Goal: Find specific page/section: Find specific page/section

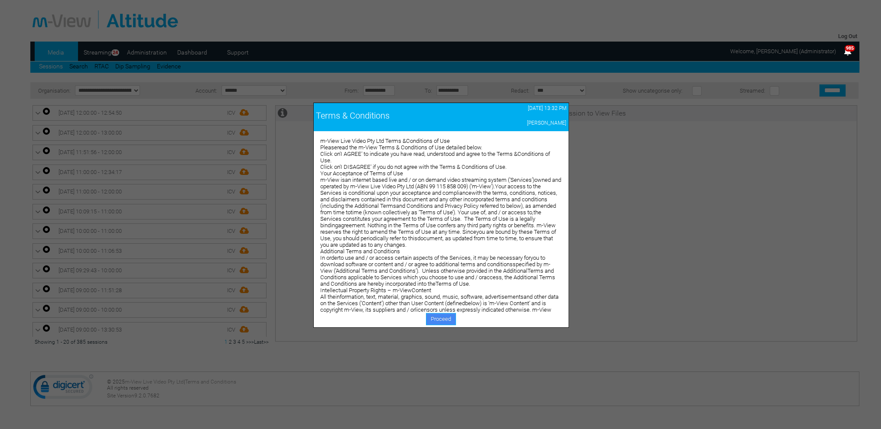
click at [437, 316] on link "Proceed" at bounding box center [441, 319] width 30 height 12
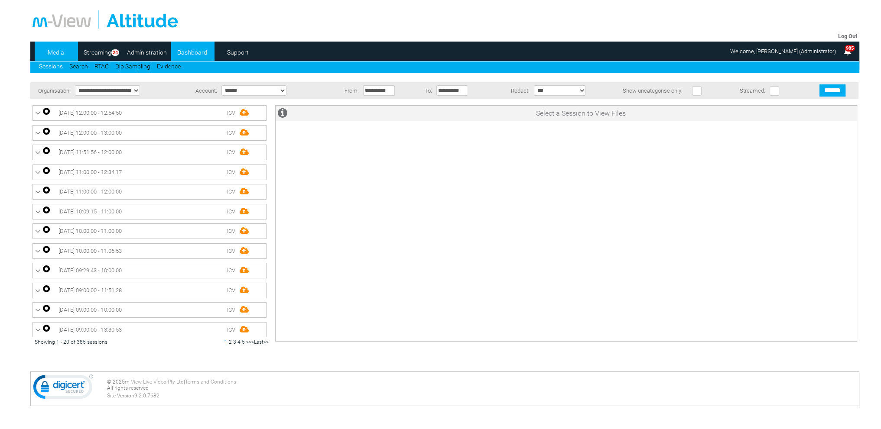
click at [191, 52] on link "Dashboard" at bounding box center [192, 52] width 42 height 13
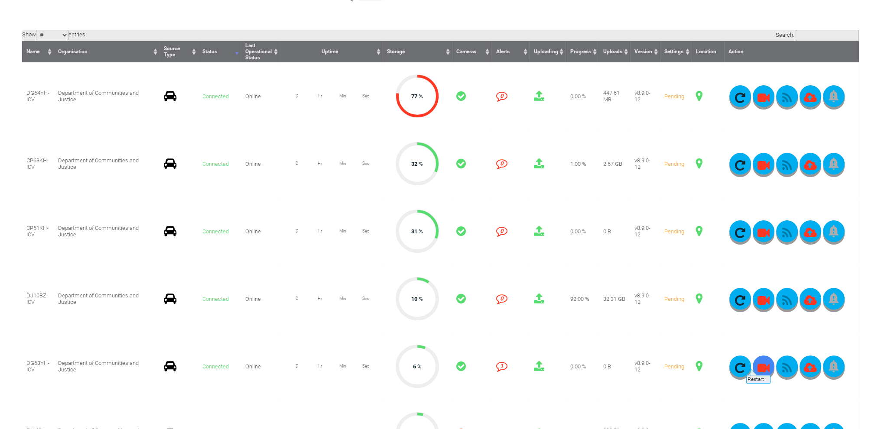
scroll to position [217, 0]
click at [700, 98] on span at bounding box center [699, 96] width 7 height 11
click at [699, 95] on span at bounding box center [699, 96] width 7 height 11
click at [700, 299] on span at bounding box center [699, 298] width 7 height 11
click at [699, 96] on span at bounding box center [699, 96] width 7 height 11
